Goal: Transaction & Acquisition: Subscribe to service/newsletter

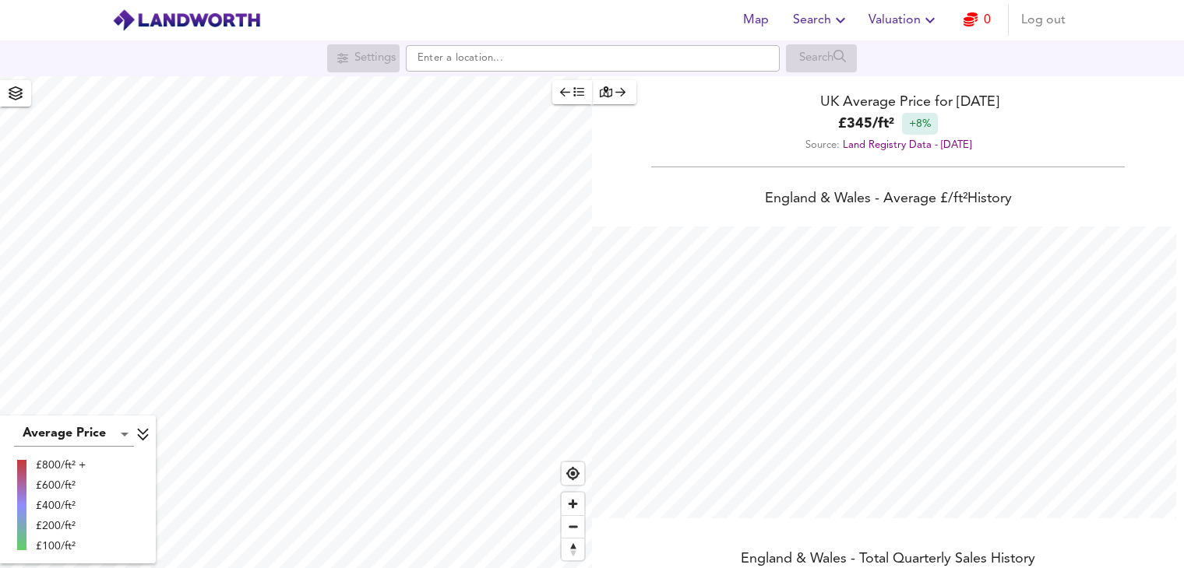
scroll to position [568, 1184]
click at [1026, 19] on span "Log out" at bounding box center [1043, 20] width 44 height 22
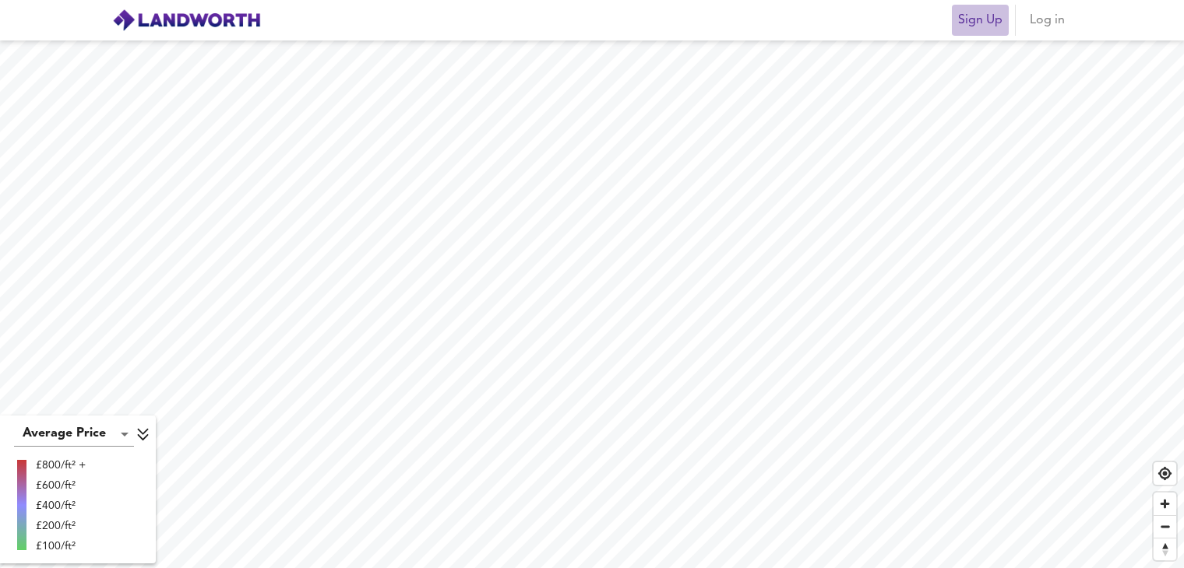
click at [979, 24] on span "Sign Up" at bounding box center [980, 20] width 44 height 22
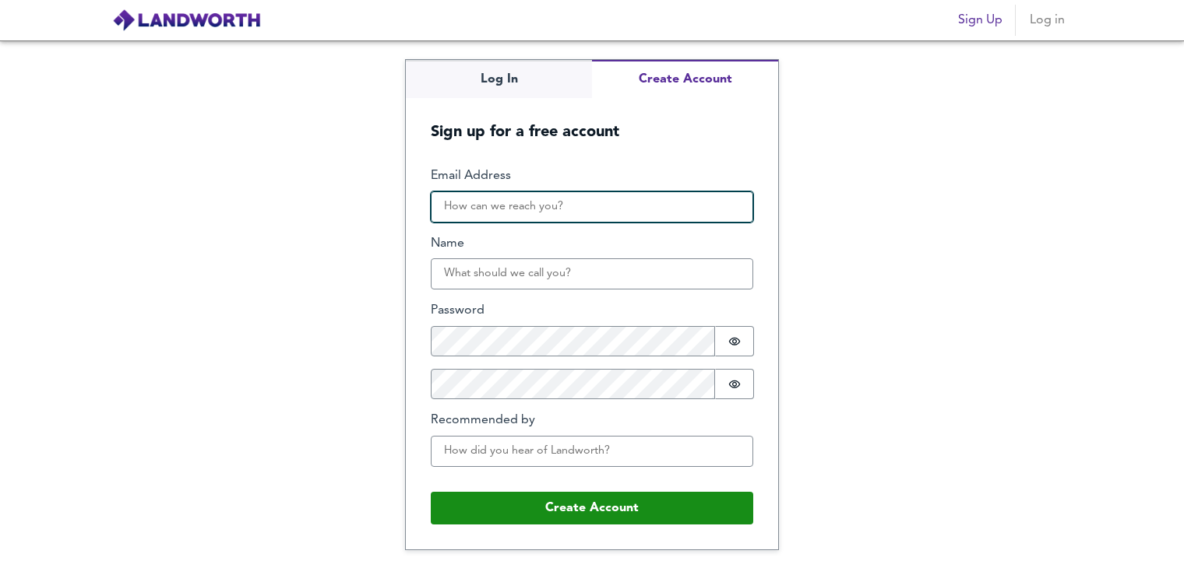
click at [592, 213] on input "Email Address" at bounding box center [592, 207] width 322 height 31
drag, startPoint x: 520, startPoint y: 202, endPoint x: 517, endPoint y: 214, distance: 12.8
click at [520, 202] on input "Email Address" at bounding box center [592, 207] width 322 height 31
paste input "WIL50147974@stu.chichester.ac.uk"
type input "WIL50147974@stu.chichester.ac.uk"
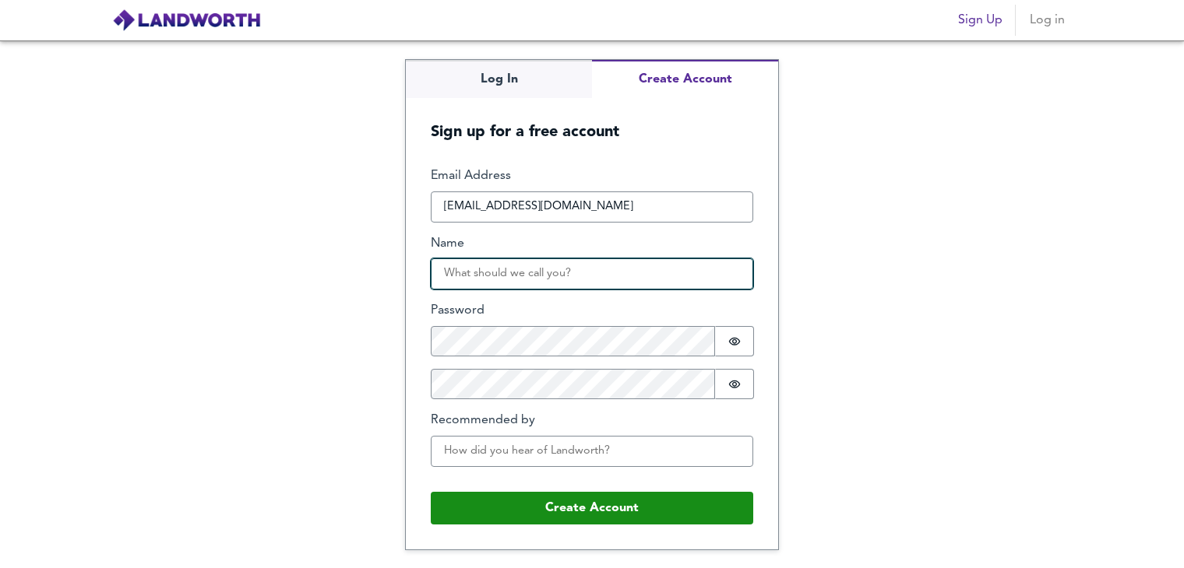
click at [463, 276] on input "Name" at bounding box center [592, 274] width 322 height 31
type input "Joe Wilkes"
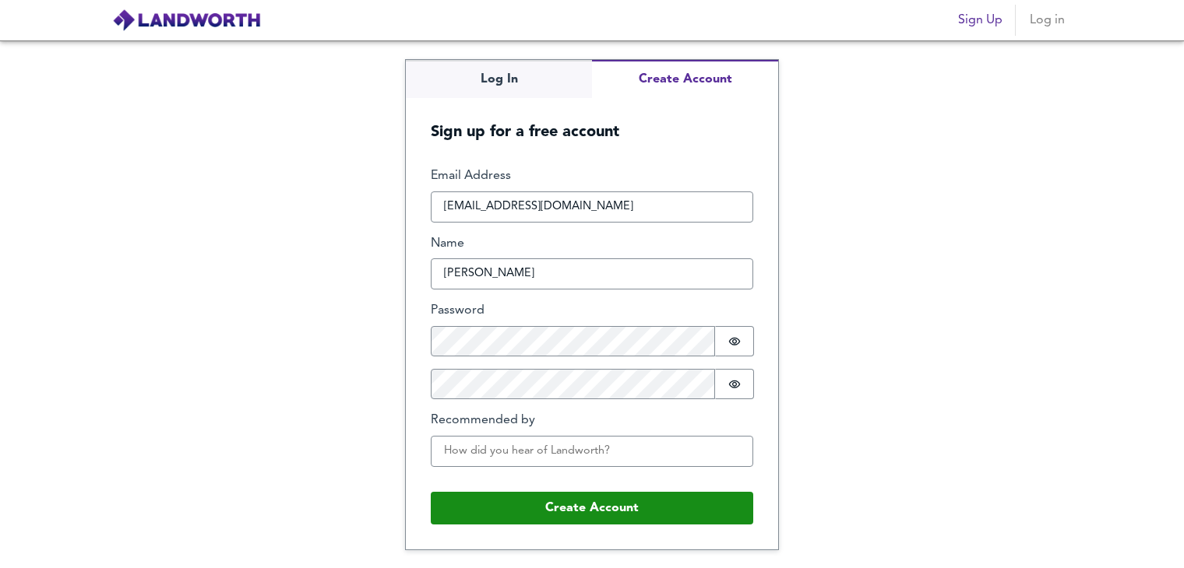
click at [321, 287] on div "Log In Create Account Sign up for a free account Email Address WIL50147974@stu.…" at bounding box center [592, 304] width 1184 height 528
click at [524, 463] on input "Recommended by" at bounding box center [592, 451] width 322 height 31
drag, startPoint x: 381, startPoint y: 454, endPoint x: 433, endPoint y: 462, distance: 52.7
click at [389, 455] on div "Log In Create Account Sign up for a free account Email Address WIL50147974@stu.…" at bounding box center [592, 304] width 1184 height 528
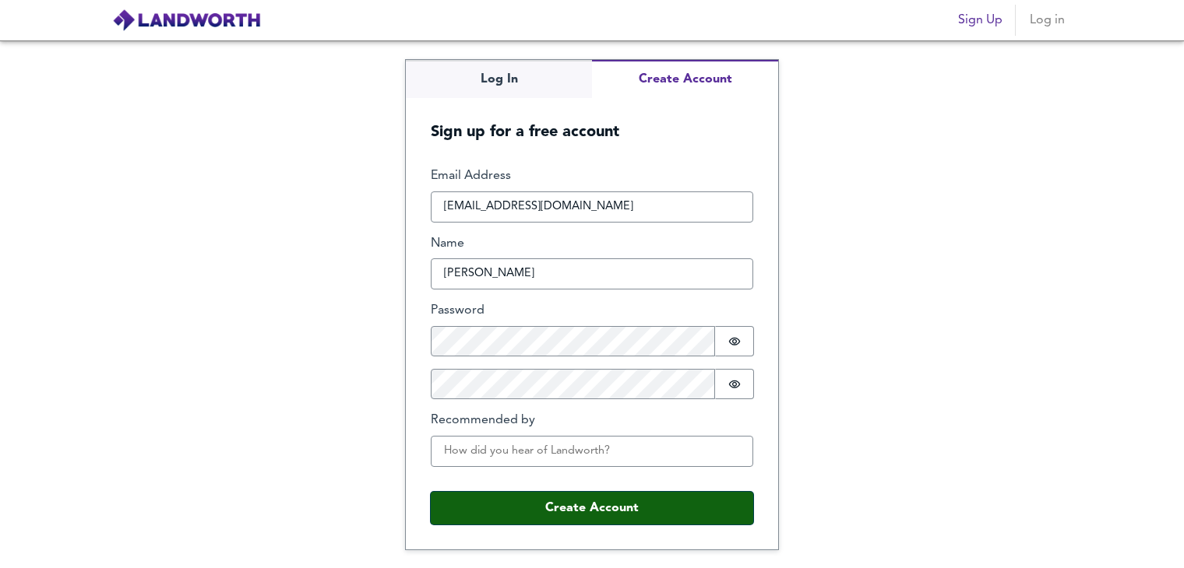
click at [517, 498] on button "Create Account" at bounding box center [592, 508] width 322 height 33
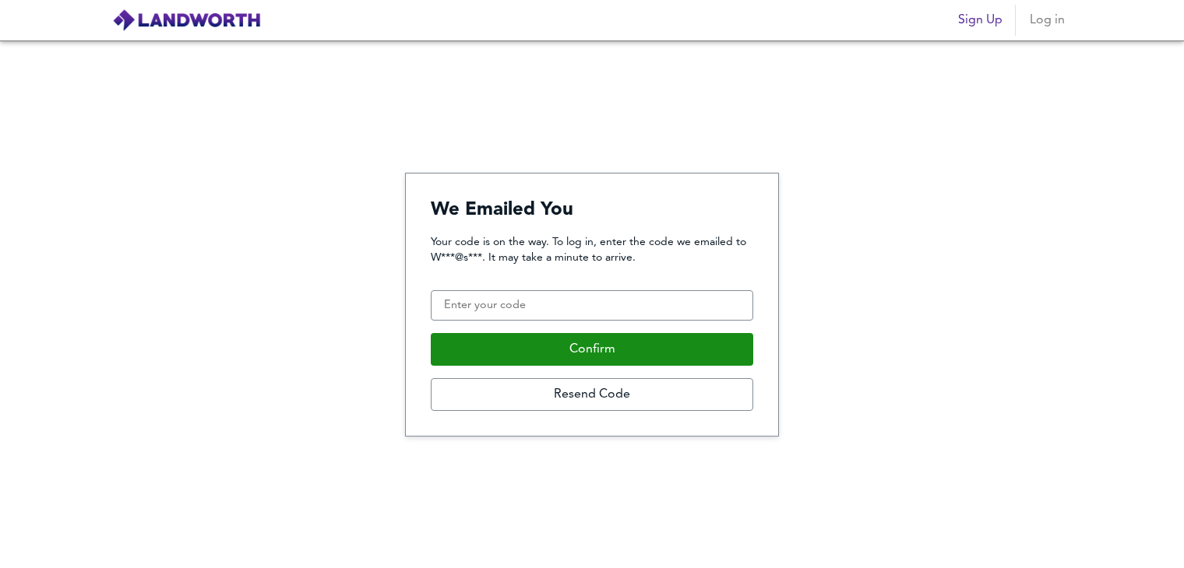
click at [583, 326] on div "Your code is on the way. To log in, enter the code we emailed to W***@s***. It …" at bounding box center [592, 323] width 322 height 178
click at [583, 318] on input "Confirmation Code" at bounding box center [592, 305] width 322 height 31
click at [445, 294] on input "Confirmation Code" at bounding box center [592, 305] width 322 height 31
paste input "010044"
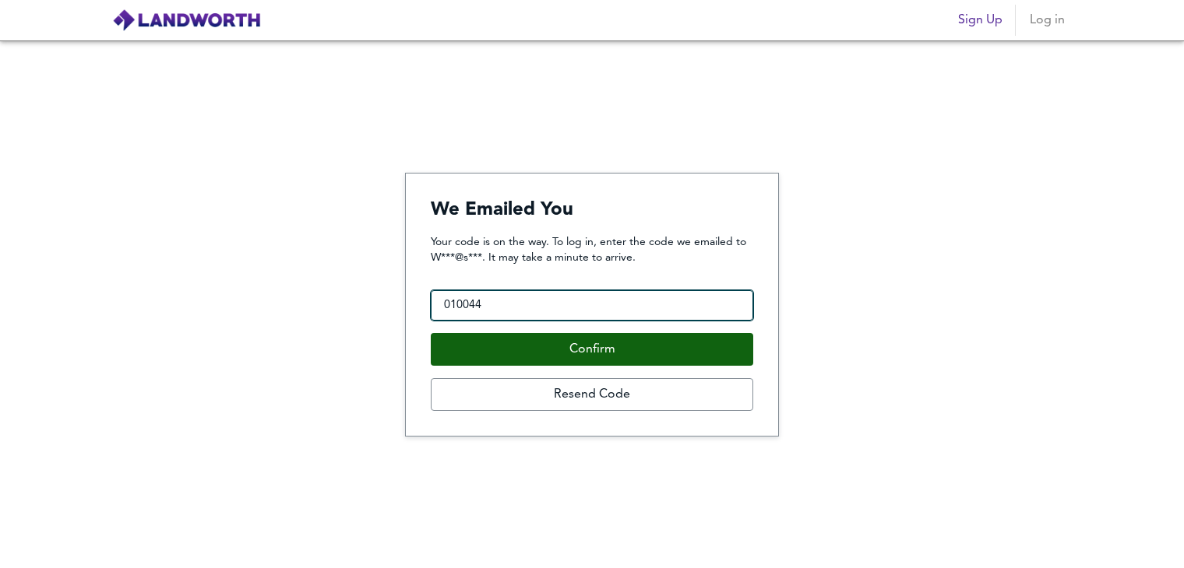
type input "010044"
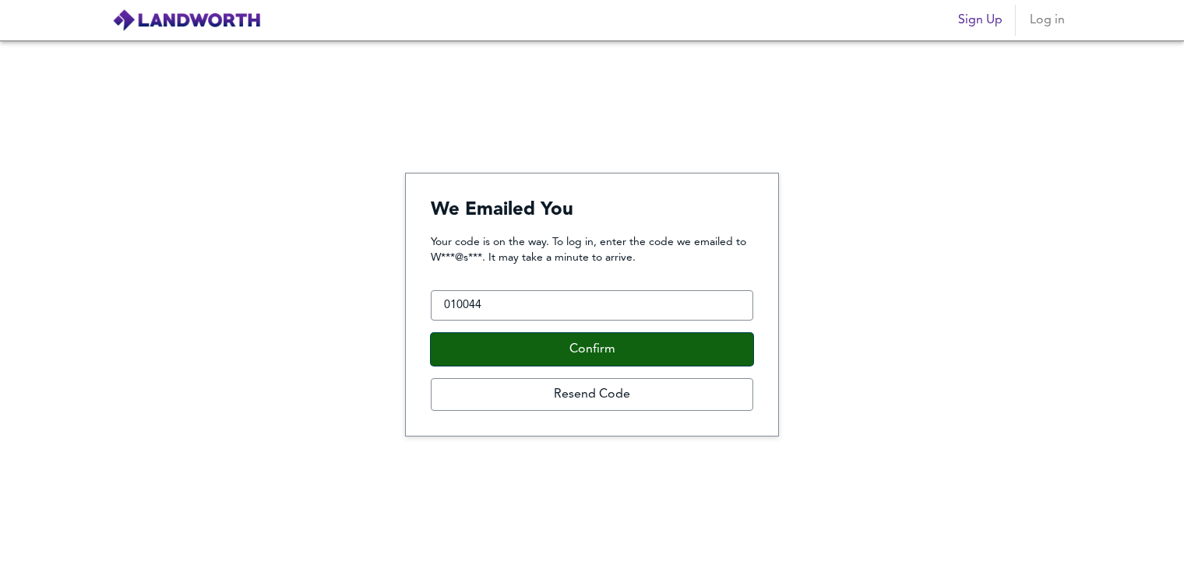
click at [509, 350] on button "Confirm" at bounding box center [592, 349] width 322 height 33
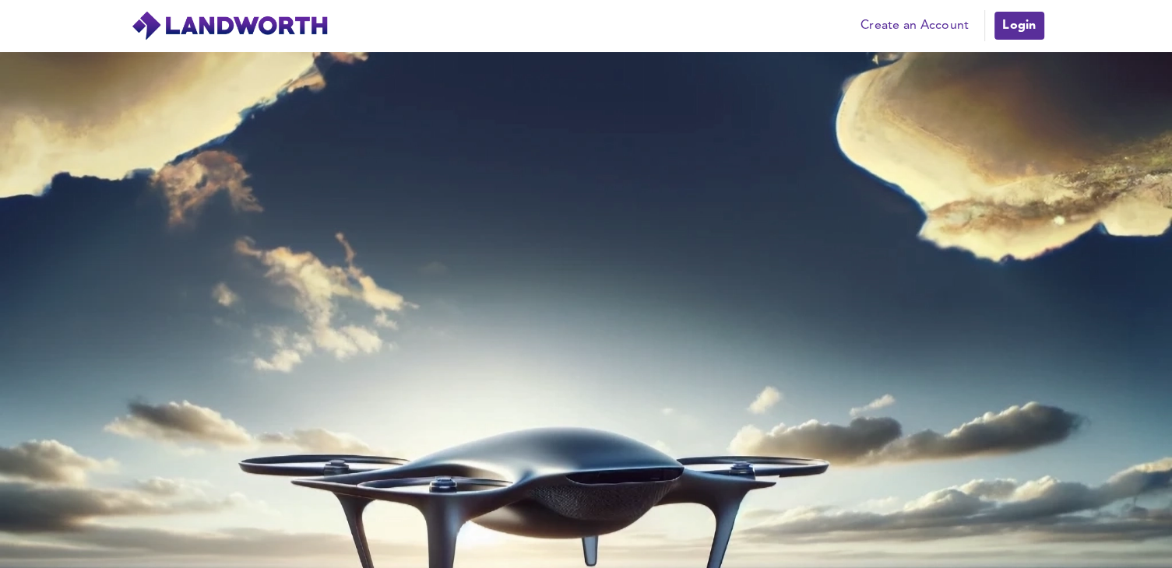
click at [919, 31] on link "Create an Account" at bounding box center [915, 25] width 124 height 23
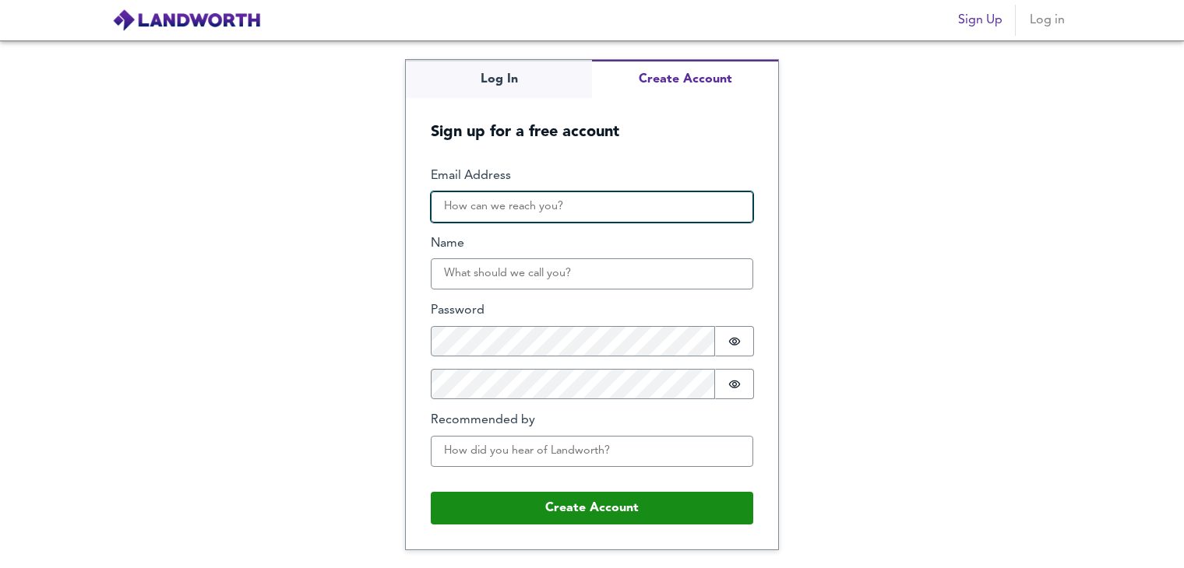
click at [600, 212] on input "Email Address" at bounding box center [592, 207] width 322 height 31
type input "[EMAIL_ADDRESS][DOMAIN_NAME]"
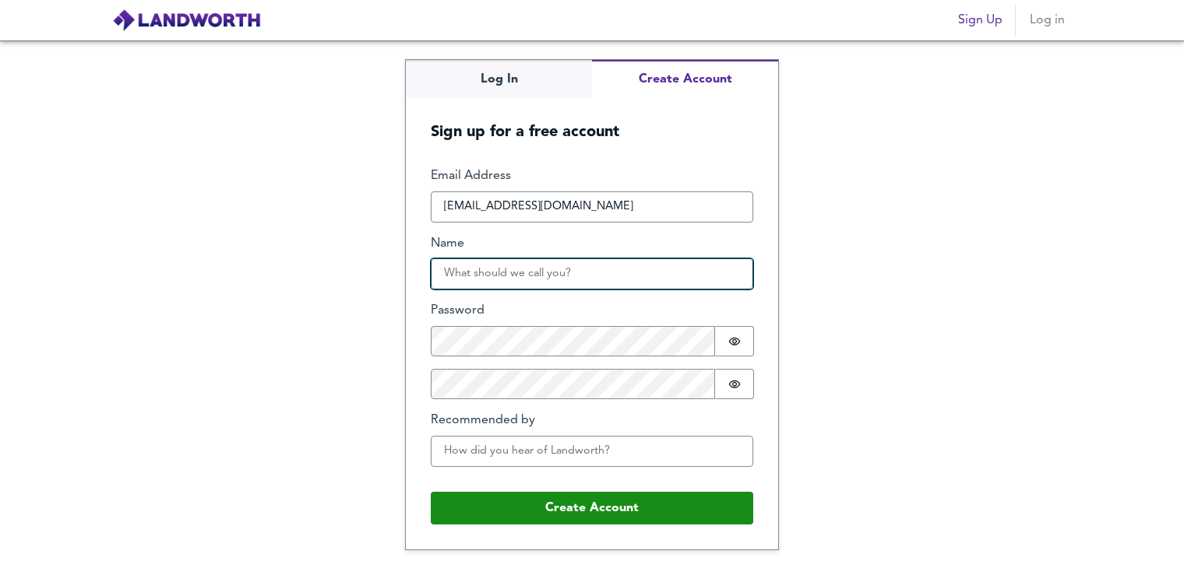
type input "Joe Wilkes"
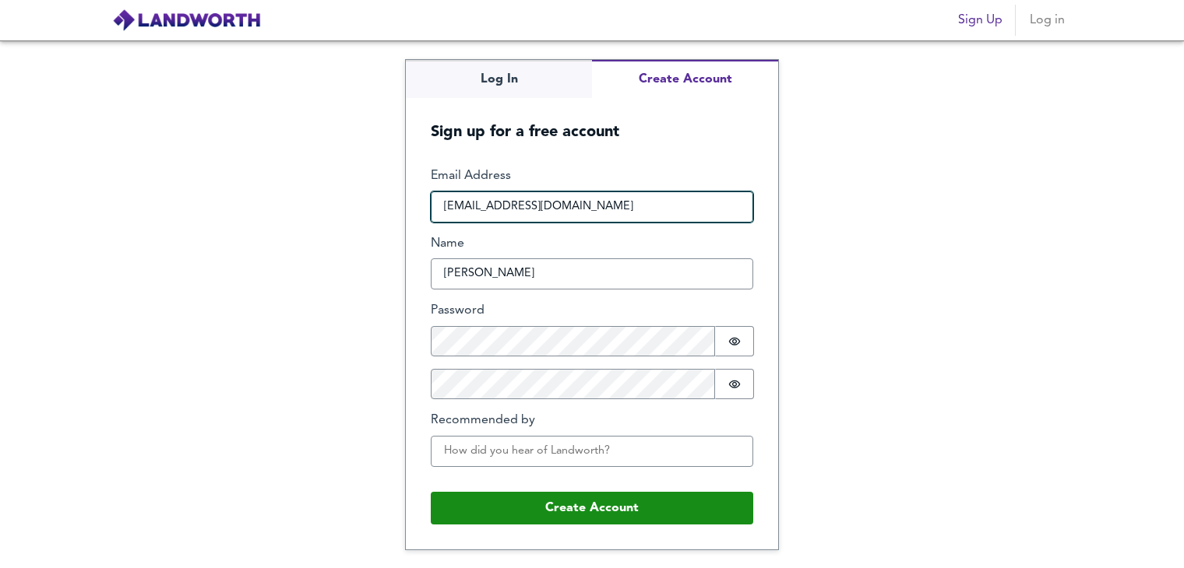
drag, startPoint x: 653, startPoint y: 199, endPoint x: 297, endPoint y: 214, distance: 356.2
click at [290, 216] on div "Log In Create Account Sign up for a free account Email Address WIL50147974@stu.…" at bounding box center [592, 304] width 1184 height 528
type input "jessica.edginton@bellway.co.uk"
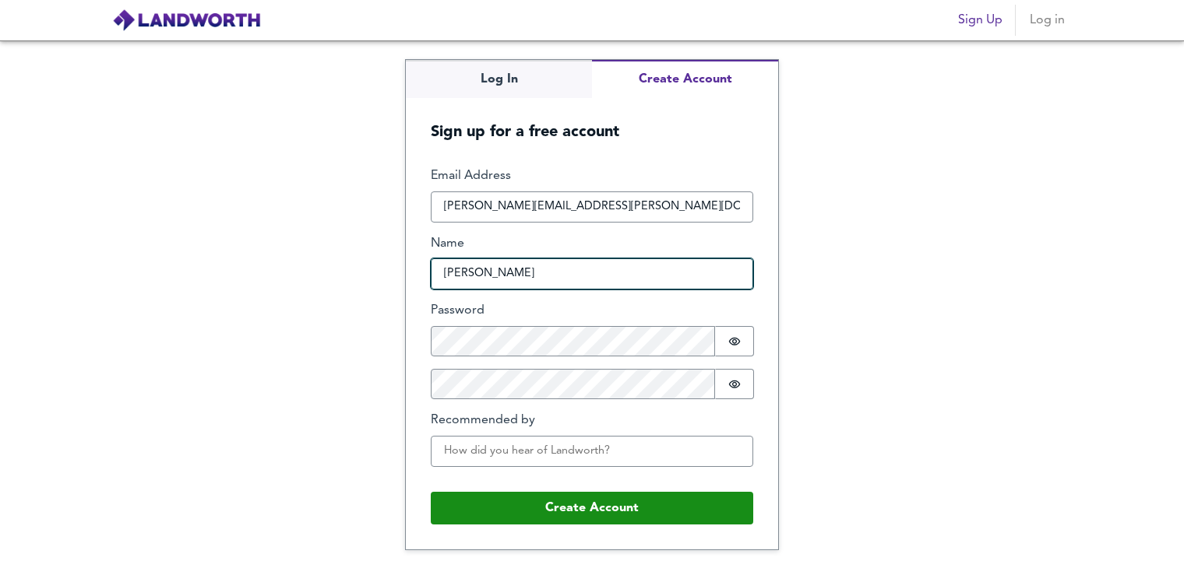
drag, startPoint x: 543, startPoint y: 275, endPoint x: 257, endPoint y: 276, distance: 285.8
click at [240, 277] on div "Log In Create Account Sign up for a free account Email Address jessica.edginton…" at bounding box center [592, 304] width 1184 height 528
type input "Jessica"
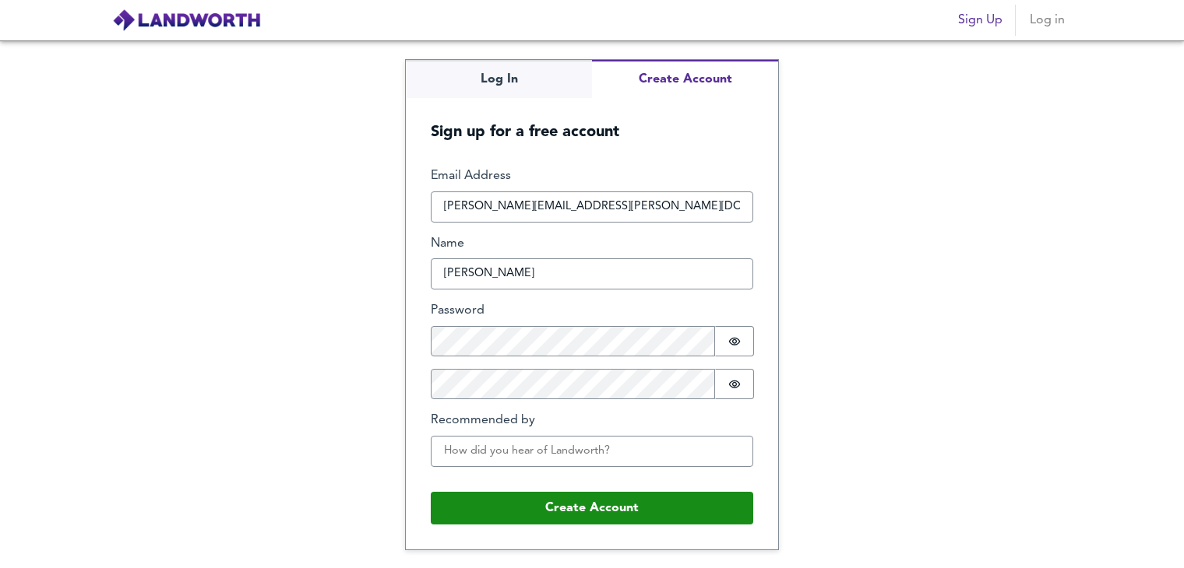
click at [607, 357] on div "Email Address jessica.edginton@bellway.co.uk Name Jessica Password Password is …" at bounding box center [592, 323] width 322 height 312
click at [636, 449] on input "Recommended by" at bounding box center [592, 451] width 322 height 31
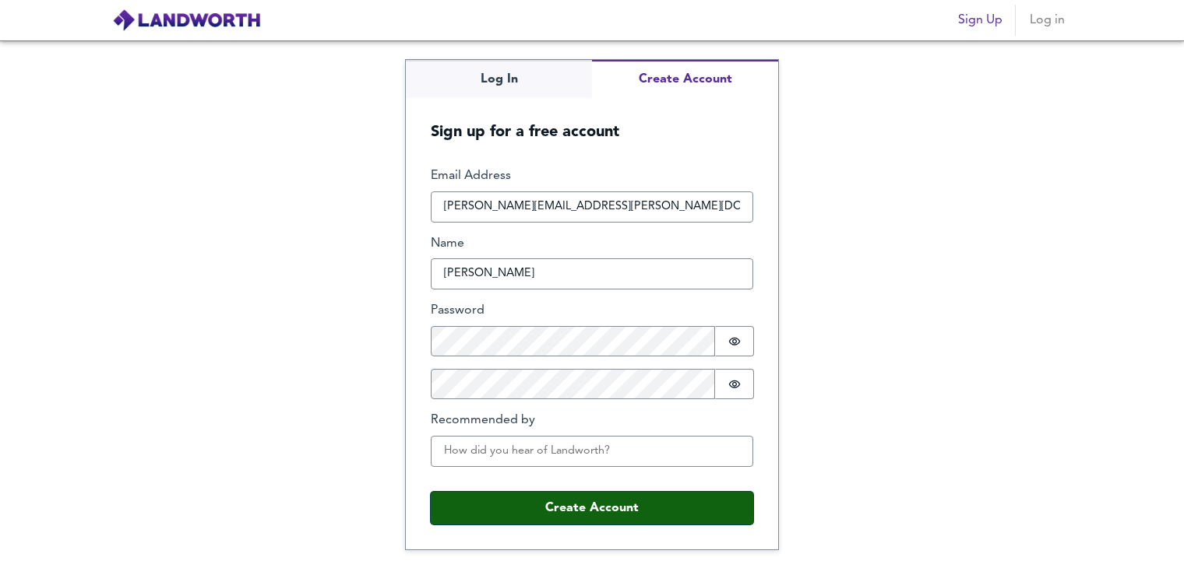
click at [722, 502] on button "Create Account" at bounding box center [592, 508] width 322 height 33
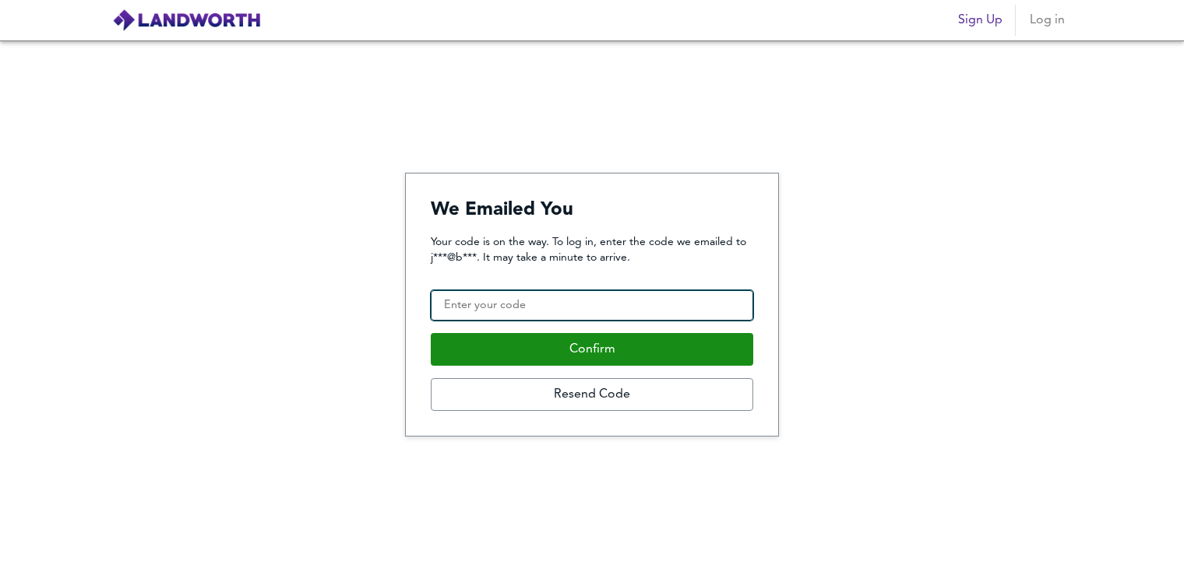
click at [606, 303] on input "Confirmation Code" at bounding box center [592, 305] width 322 height 31
